Goal: Task Accomplishment & Management: Complete application form

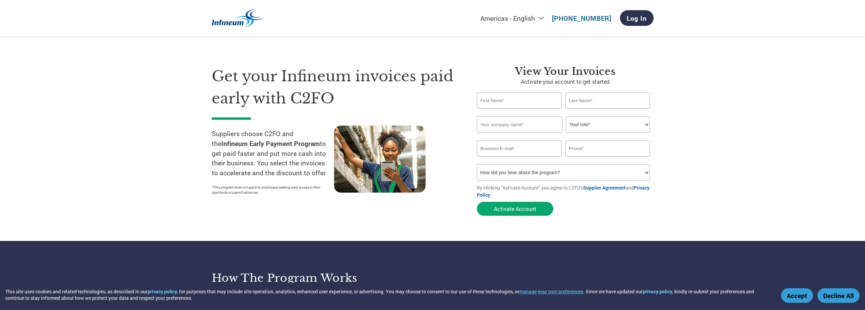
click at [492, 99] on input "text" at bounding box center [519, 101] width 85 height 16
type input "Marie-Christine"
click at [596, 103] on input "text" at bounding box center [608, 101] width 85 height 16
type input "Martins"
click at [491, 123] on input "text" at bounding box center [520, 124] width 86 height 16
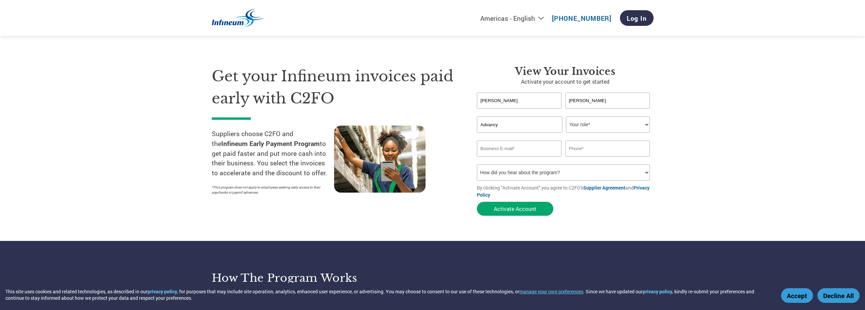
type input "Advancy"
click at [631, 121] on select "Your role* CFO Controller Credit Manager Finance Director Treasurer CEO Preside…" at bounding box center [608, 124] width 84 height 16
select select "OTHER"
click at [566, 116] on select "Your role* CFO Controller Credit Manager Finance Director Treasurer CEO Preside…" at bounding box center [608, 124] width 84 height 16
click at [499, 150] on input "email" at bounding box center [519, 148] width 85 height 16
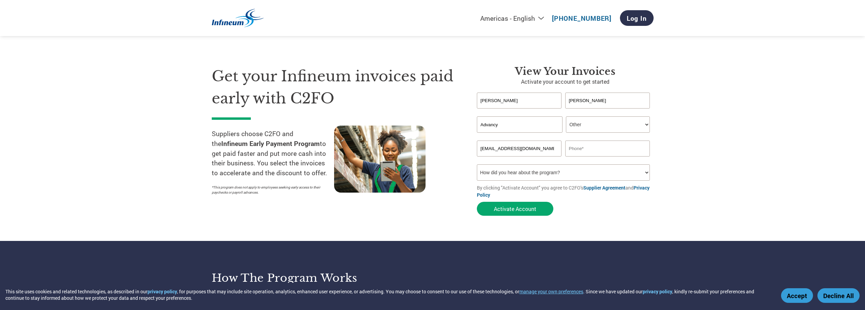
type input "mc.martins@advancy.com"
click at [585, 148] on input "text" at bounding box center [608, 148] width 85 height 16
type input "6468989291"
click at [556, 172] on select "How did you hear about the program? Received a letter Email Social Media Online…" at bounding box center [563, 172] width 173 height 16
select select "Email"
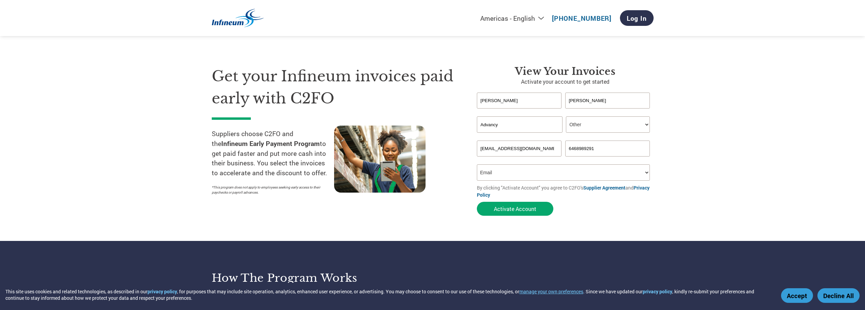
click at [477, 164] on select "How did you hear about the program? Received a letter Email Social Media Online…" at bounding box center [563, 172] width 173 height 16
click at [521, 210] on button "Activate Account" at bounding box center [515, 209] width 77 height 14
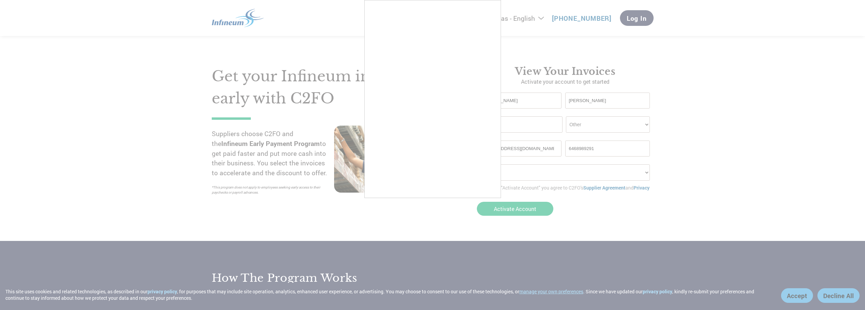
click at [509, 209] on div at bounding box center [432, 155] width 865 height 310
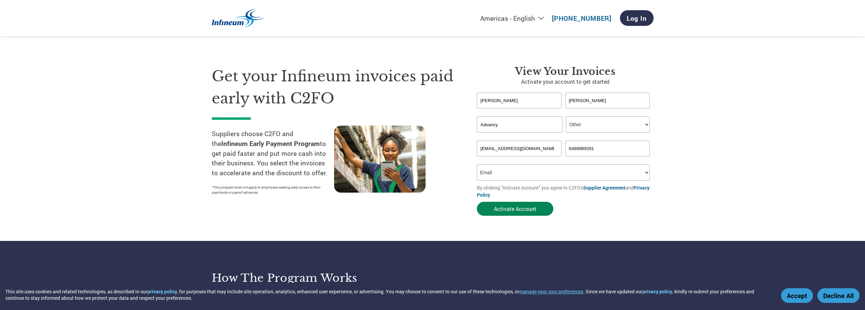
click at [513, 213] on button "Activate Account" at bounding box center [515, 209] width 77 height 14
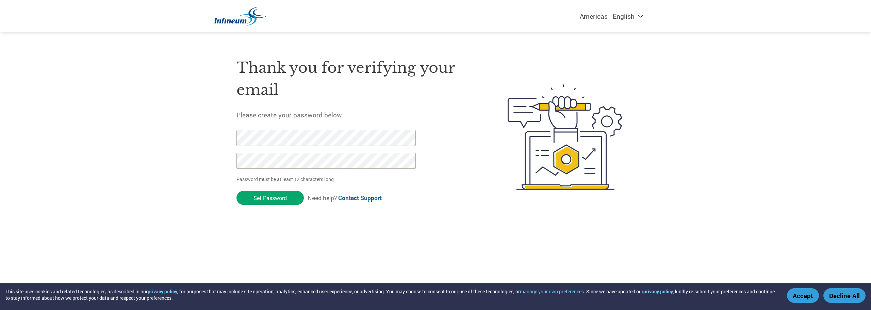
click at [205, 138] on div "Americas - English Américas - Español Américas - Português Amériques - Français…" at bounding box center [435, 110] width 871 height 220
click at [276, 201] on input "Set Password" at bounding box center [269, 198] width 67 height 14
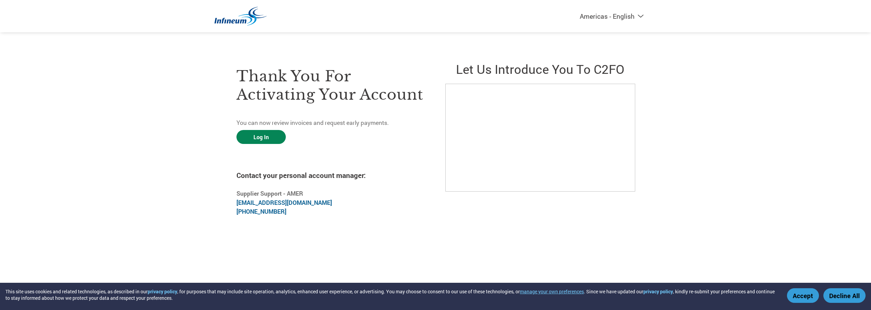
click at [259, 138] on link "Log In" at bounding box center [260, 137] width 49 height 14
